Goal: Task Accomplishment & Management: Manage account settings

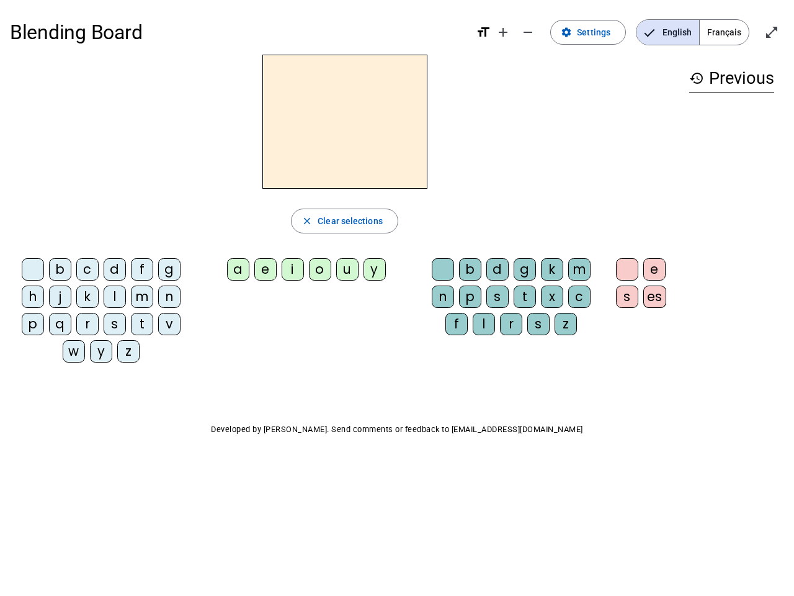
click at [504, 32] on mat-icon "add" at bounding box center [503, 32] width 15 height 15
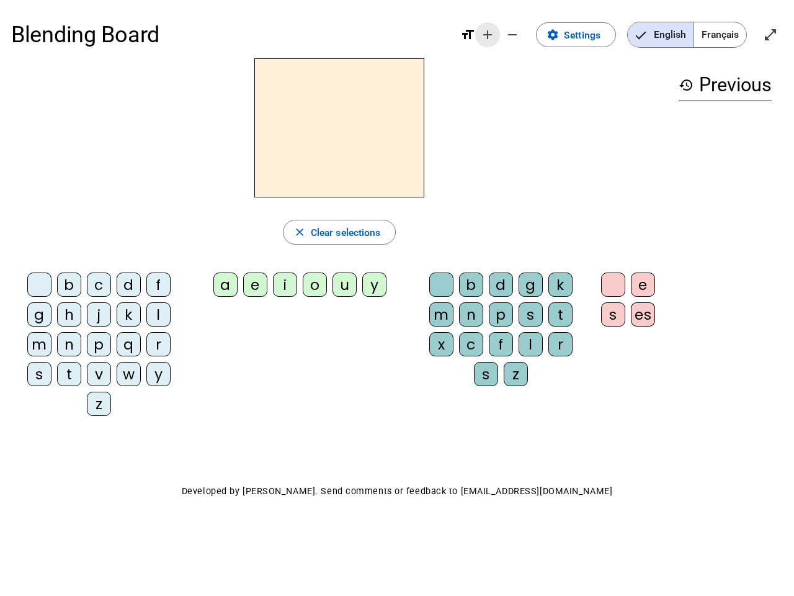
click at [529, 32] on div "Blending Board format_size add remove settings Settings English Français open_i…" at bounding box center [397, 34] width 772 height 47
click at [589, 32] on span "Settings" at bounding box center [582, 35] width 37 height 17
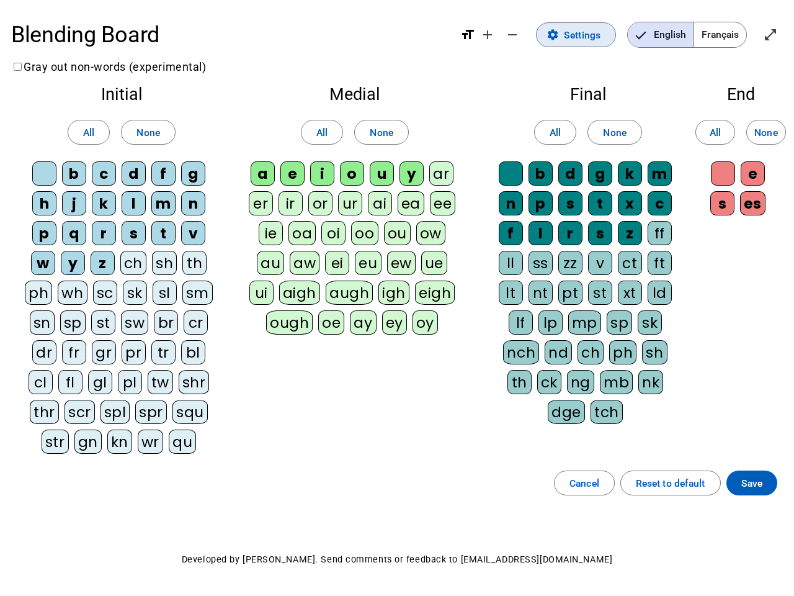
click at [668, 32] on span "English" at bounding box center [661, 34] width 66 height 25
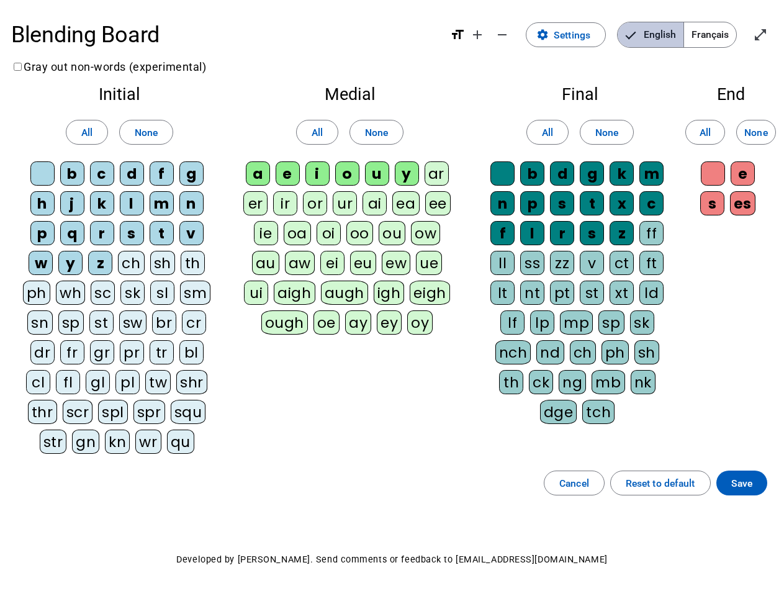
click at [668, 32] on span "English" at bounding box center [650, 34] width 66 height 25
click at [724, 32] on span "Français" at bounding box center [710, 34] width 52 height 25
click at [724, 32] on span "Français" at bounding box center [700, 34] width 71 height 25
click at [772, 32] on span "Enter full screen" at bounding box center [760, 35] width 30 height 30
click at [344, 221] on letter-bubble "oi" at bounding box center [331, 236] width 30 height 30
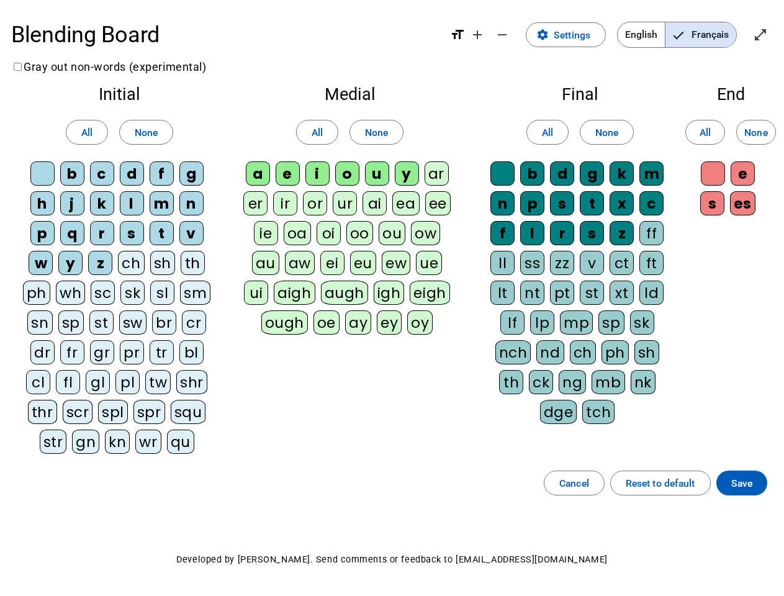
click at [35, 272] on div "w" at bounding box center [41, 263] width 24 height 24
